Goal: Information Seeking & Learning: Learn about a topic

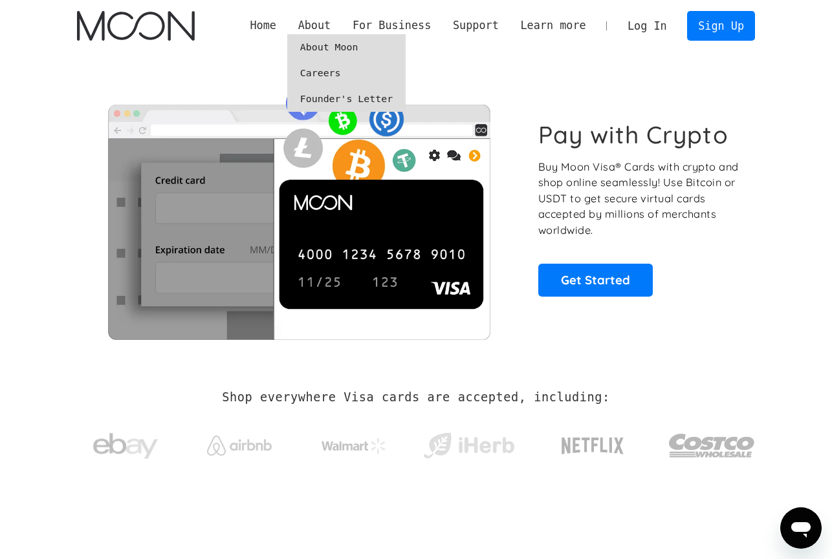
click at [329, 71] on link "Careers" at bounding box center [346, 73] width 118 height 26
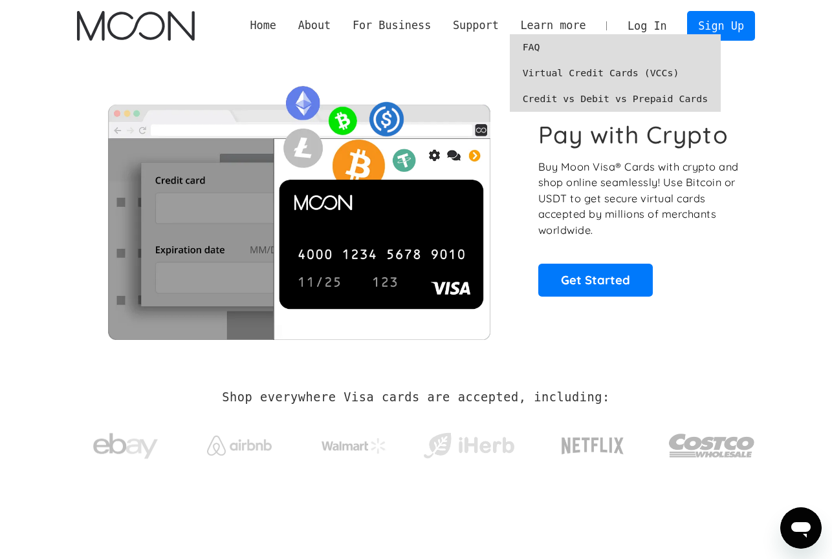
click at [532, 47] on link "FAQ" at bounding box center [615, 47] width 211 height 26
